Goal: Task Accomplishment & Management: Use online tool/utility

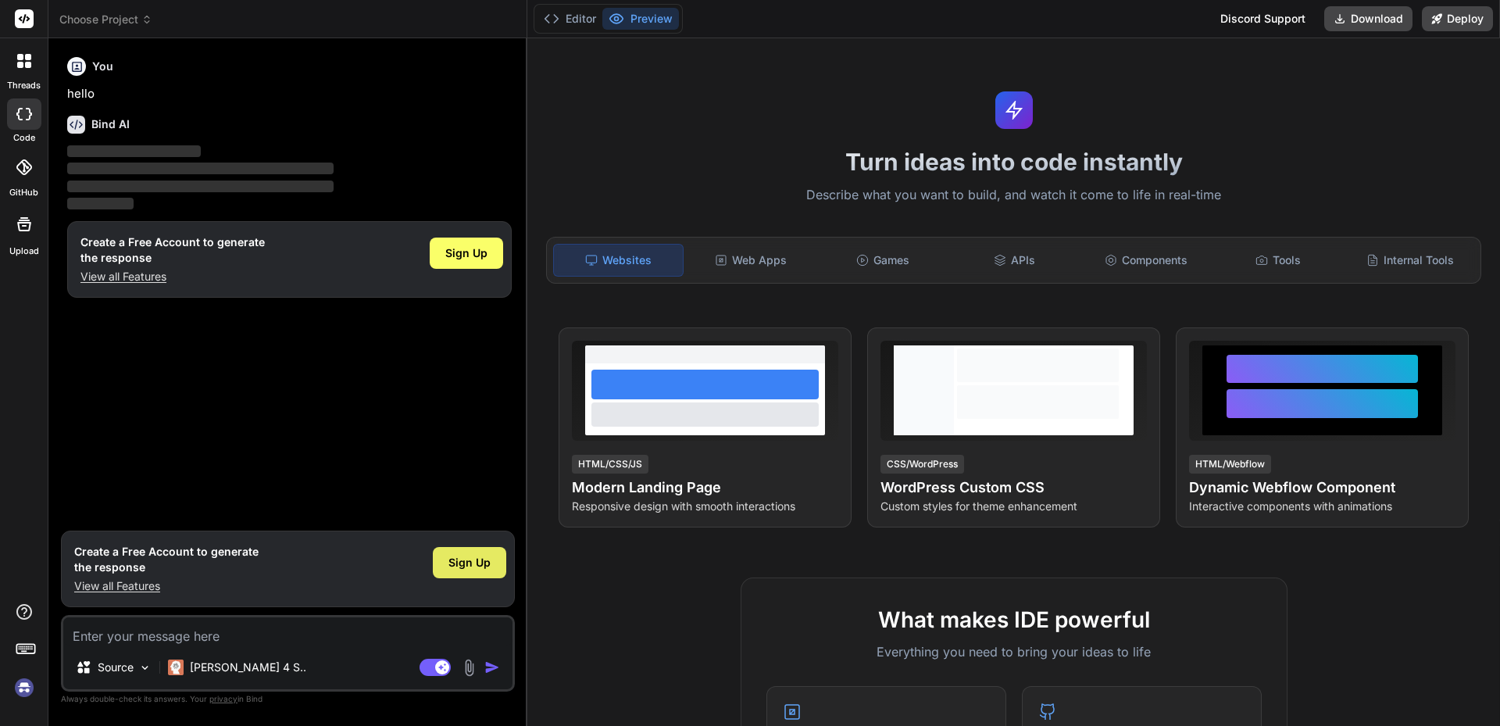
click at [472, 569] on span "Sign Up" at bounding box center [469, 563] width 42 height 16
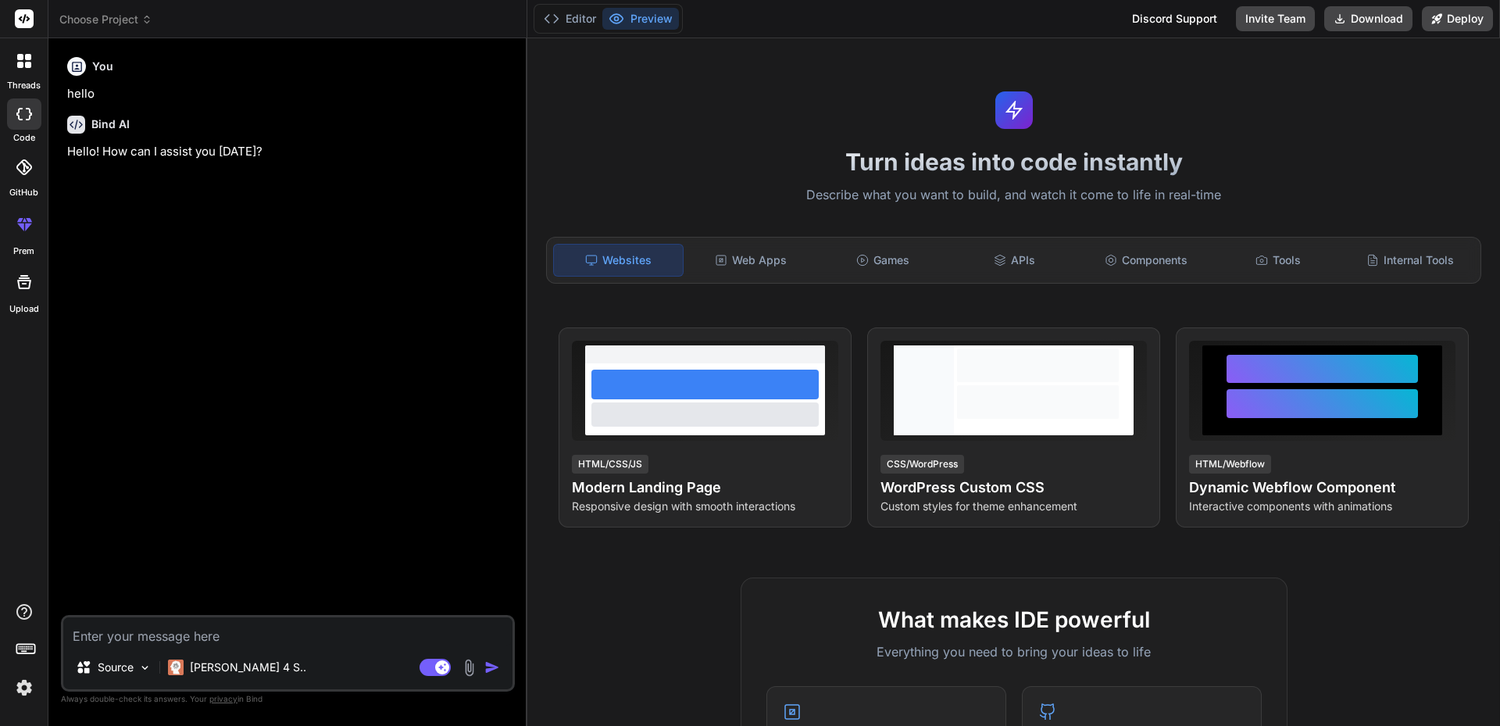
type textarea "x"
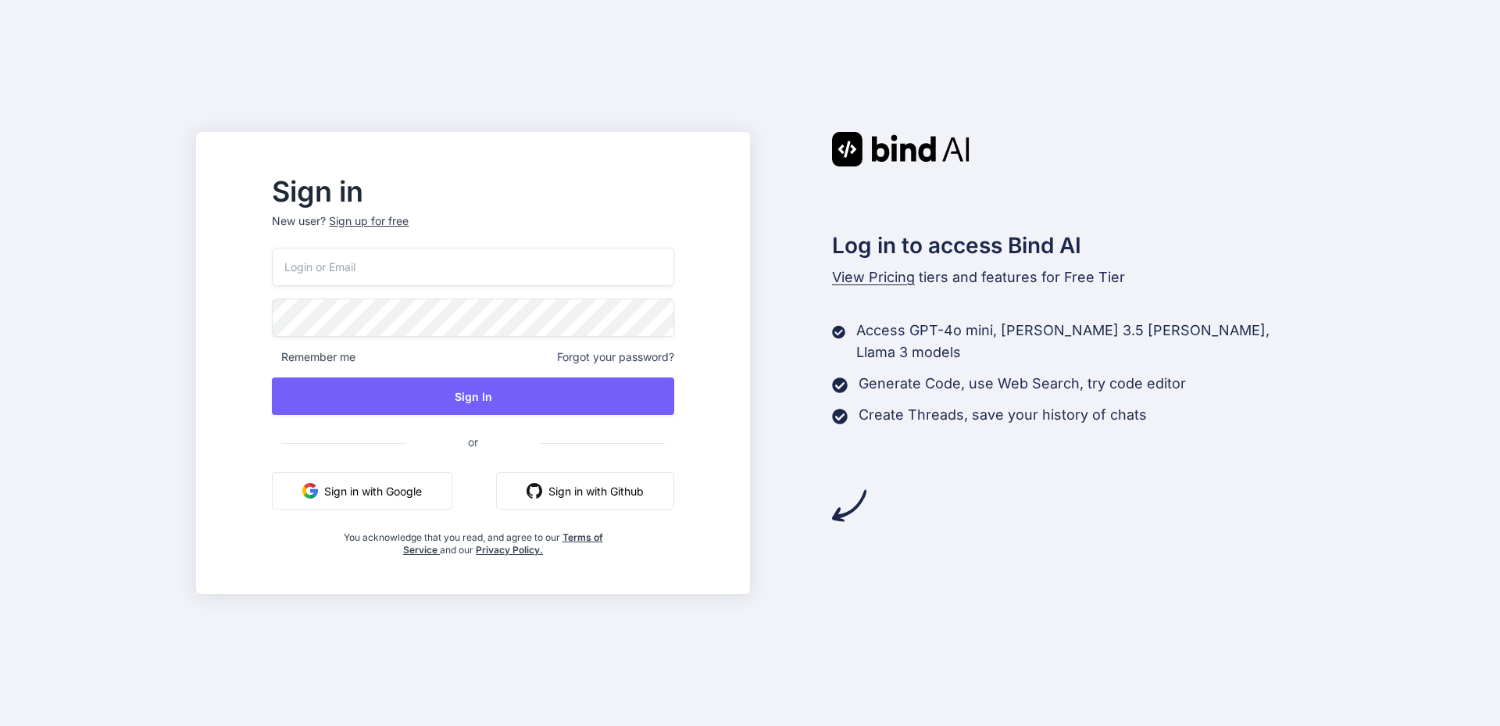
click at [407, 261] on input "email" at bounding box center [472, 267] width 401 height 38
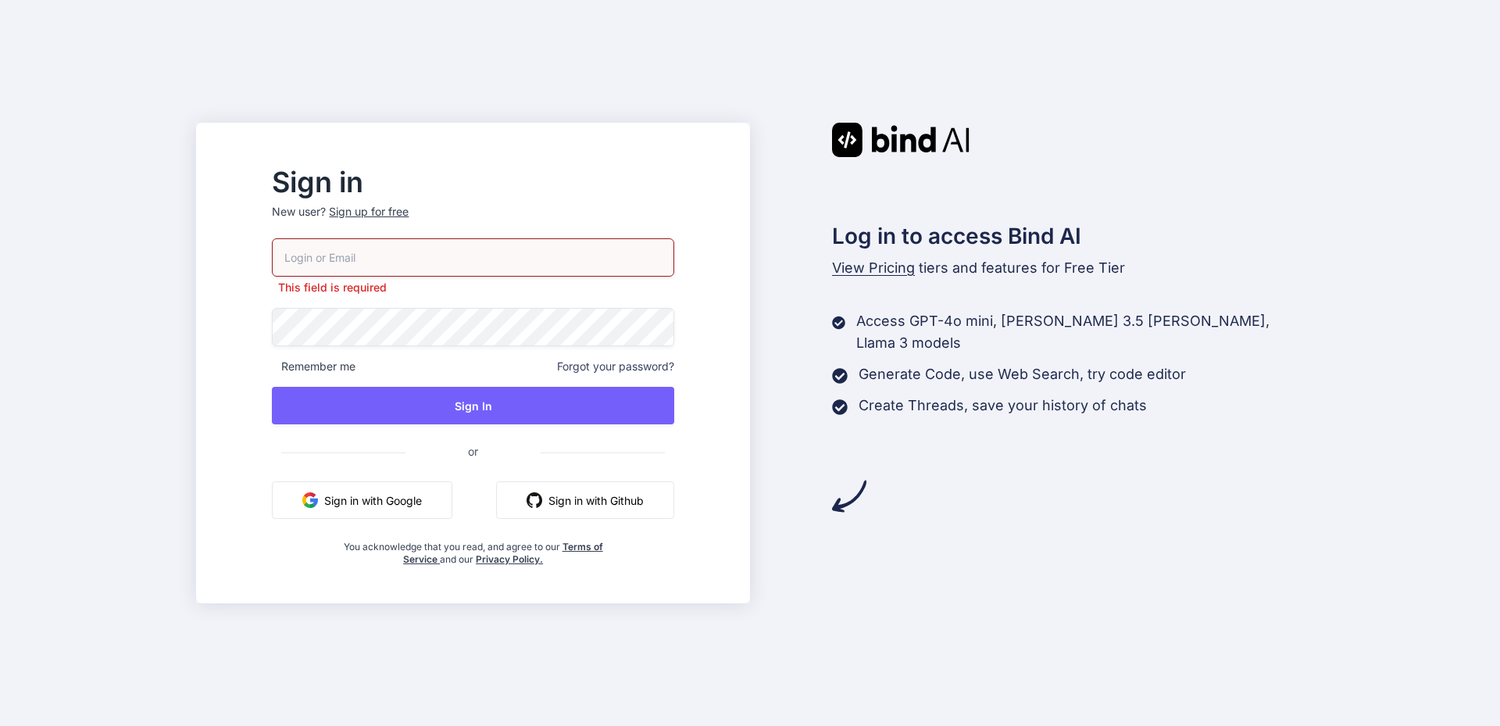
click at [426, 490] on button "Sign in with Google" at bounding box center [362, 499] width 180 height 37
